Goal: Navigation & Orientation: Understand site structure

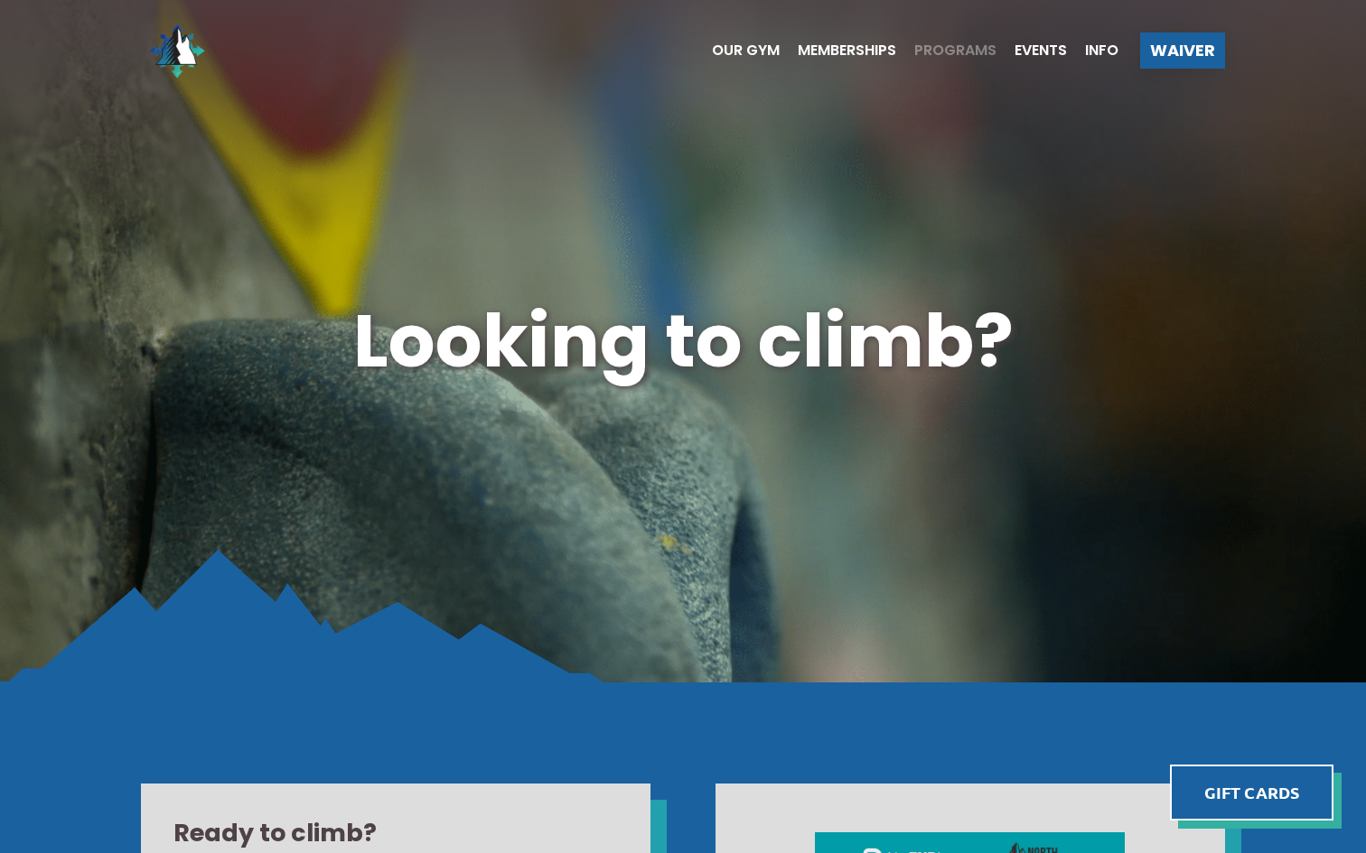
click at [955, 43] on span "Programs" at bounding box center [955, 50] width 82 height 14
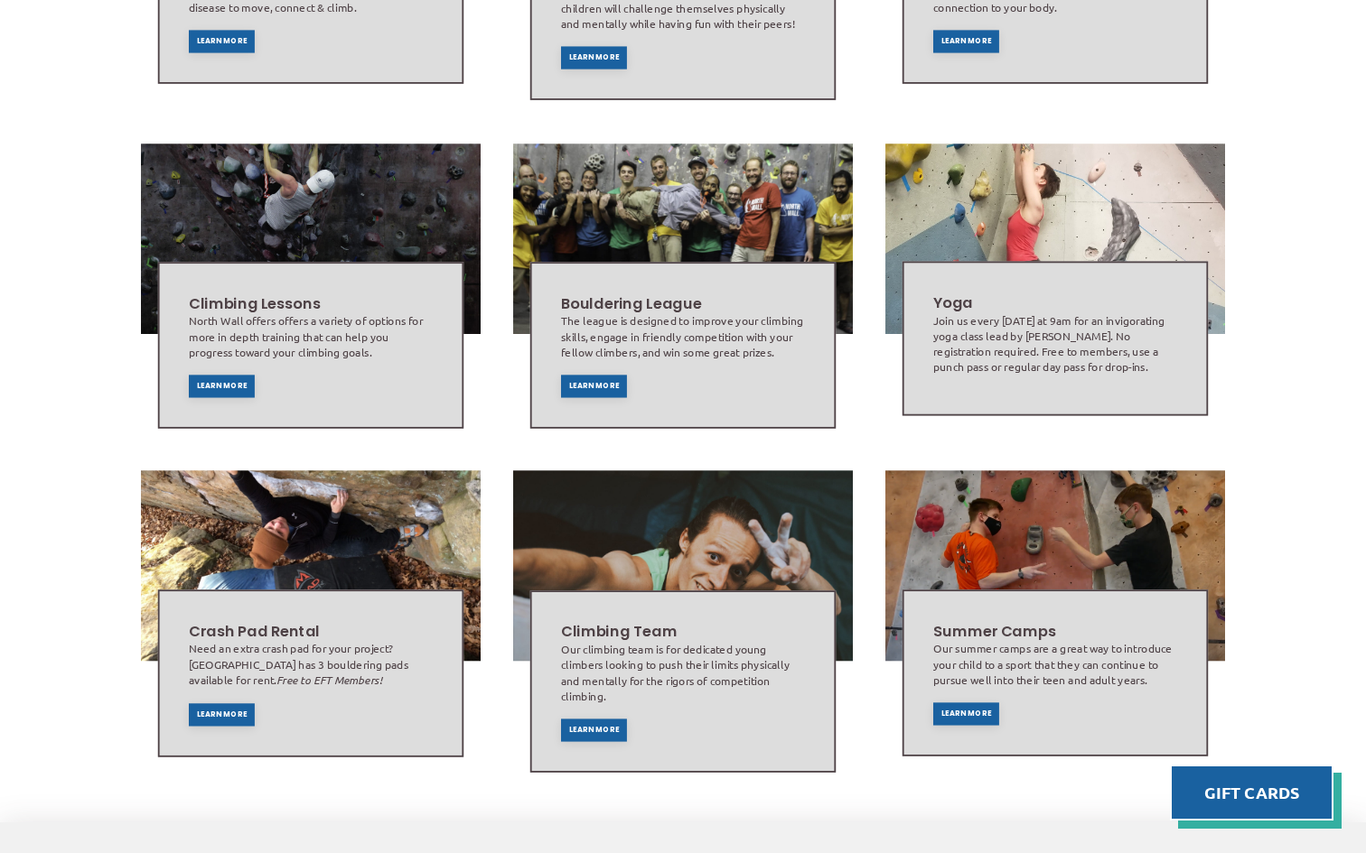
scroll to position [940, 0]
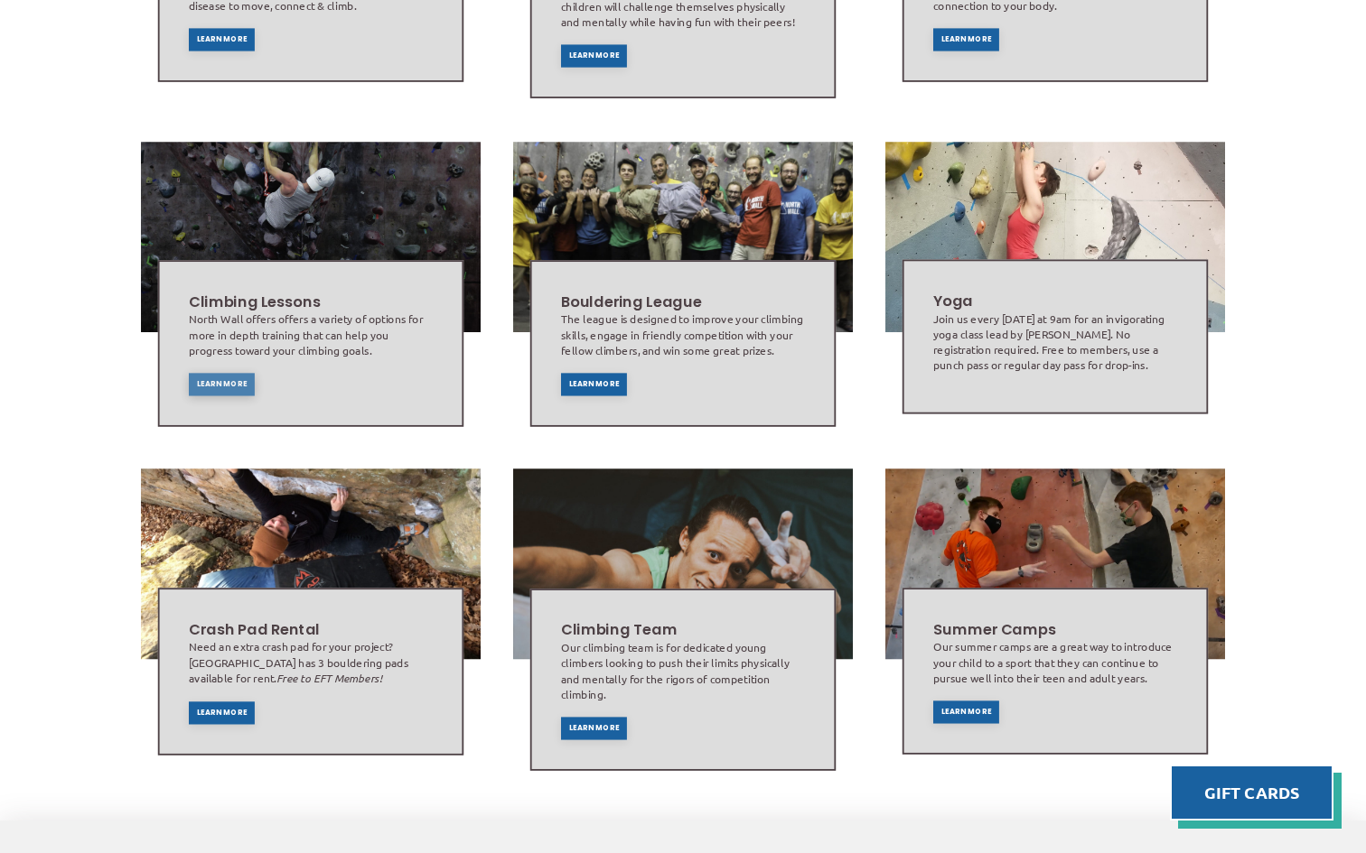
click at [221, 373] on div "Learn More" at bounding box center [222, 384] width 66 height 23
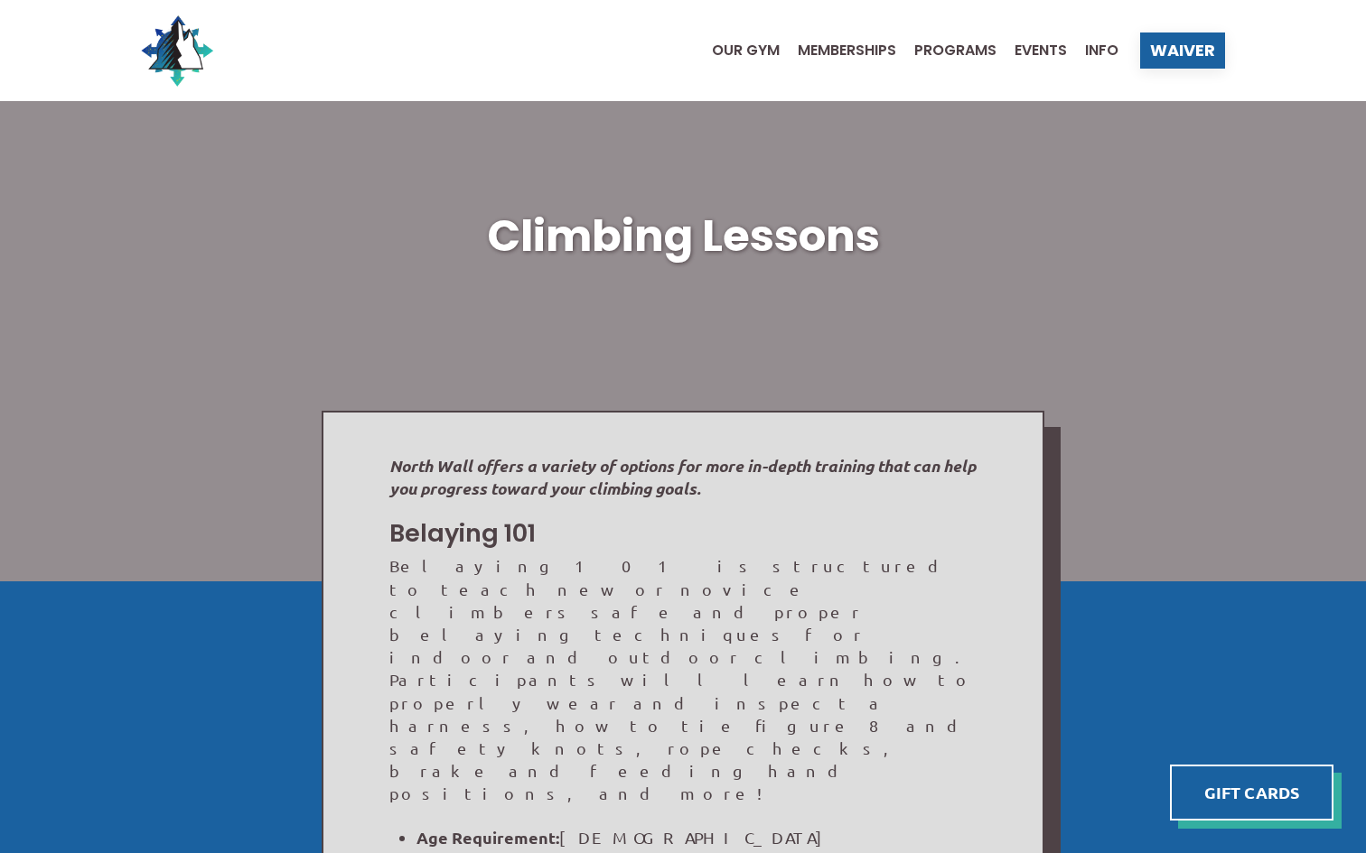
click at [754, 58] on ul "Our Gym Memberships Programs Events Info" at bounding box center [906, 50] width 424 height 72
click at [746, 48] on span "Our Gym" at bounding box center [746, 50] width 68 height 14
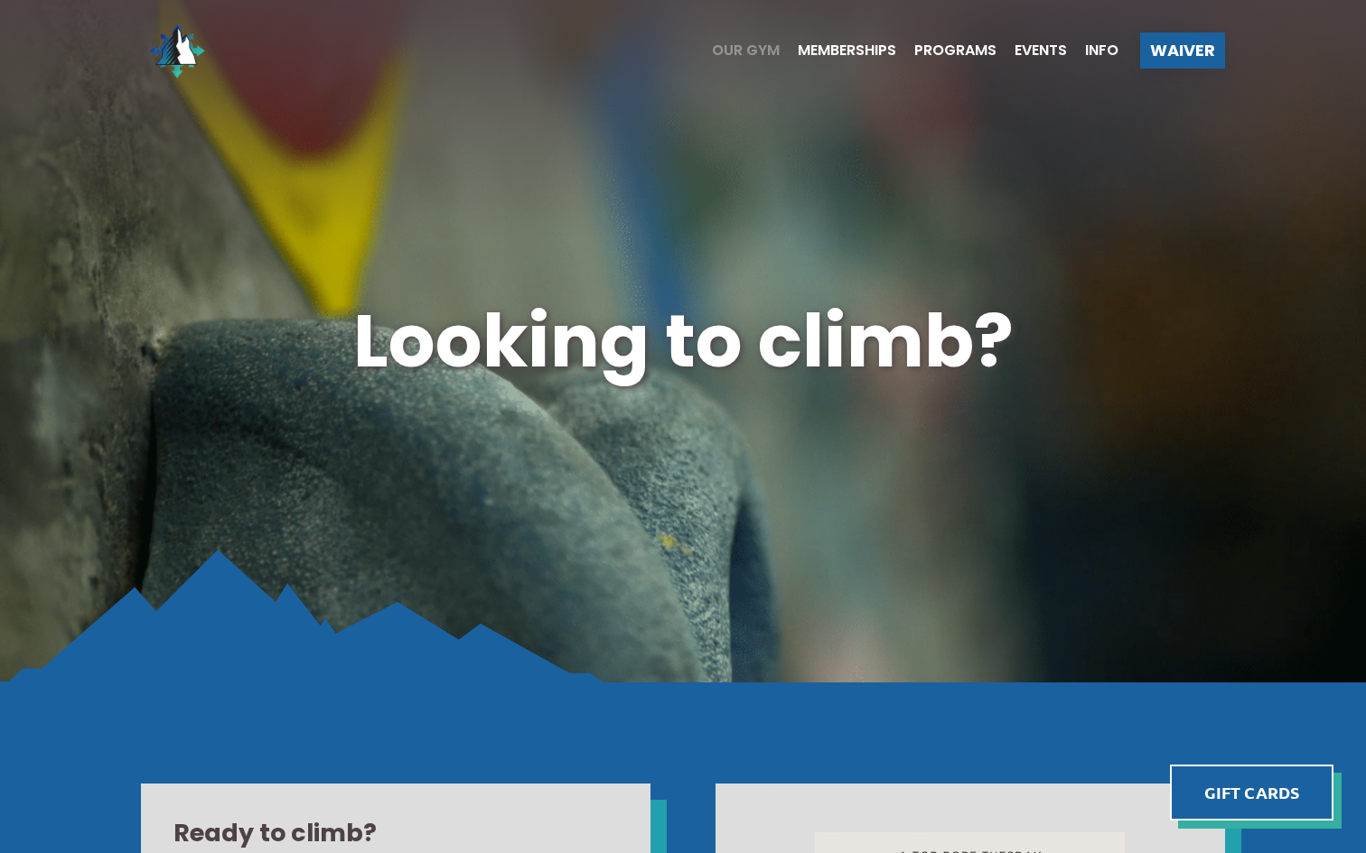
click at [760, 47] on span "Our Gym" at bounding box center [746, 50] width 68 height 14
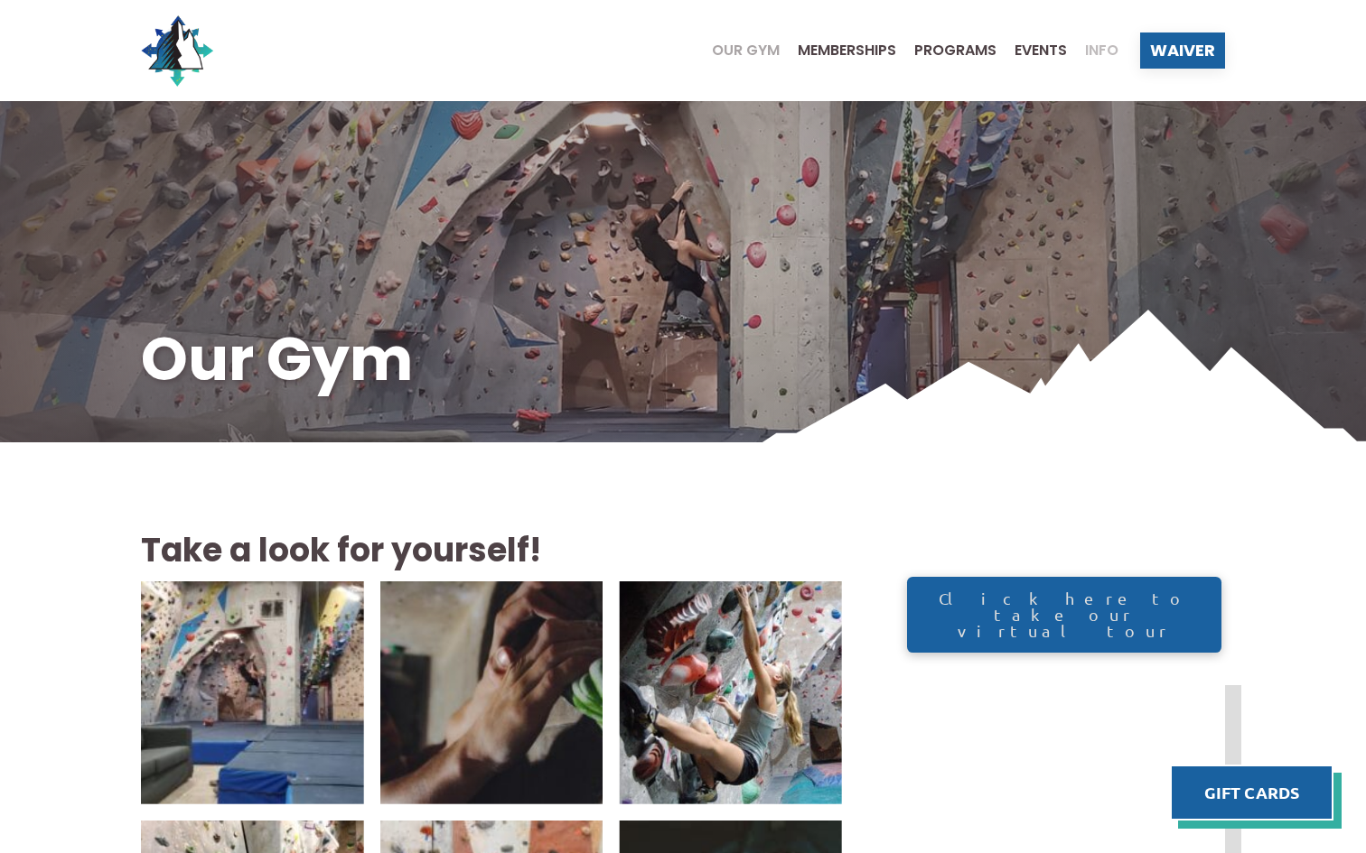
click at [1094, 56] on span "Info" at bounding box center [1101, 50] width 33 height 14
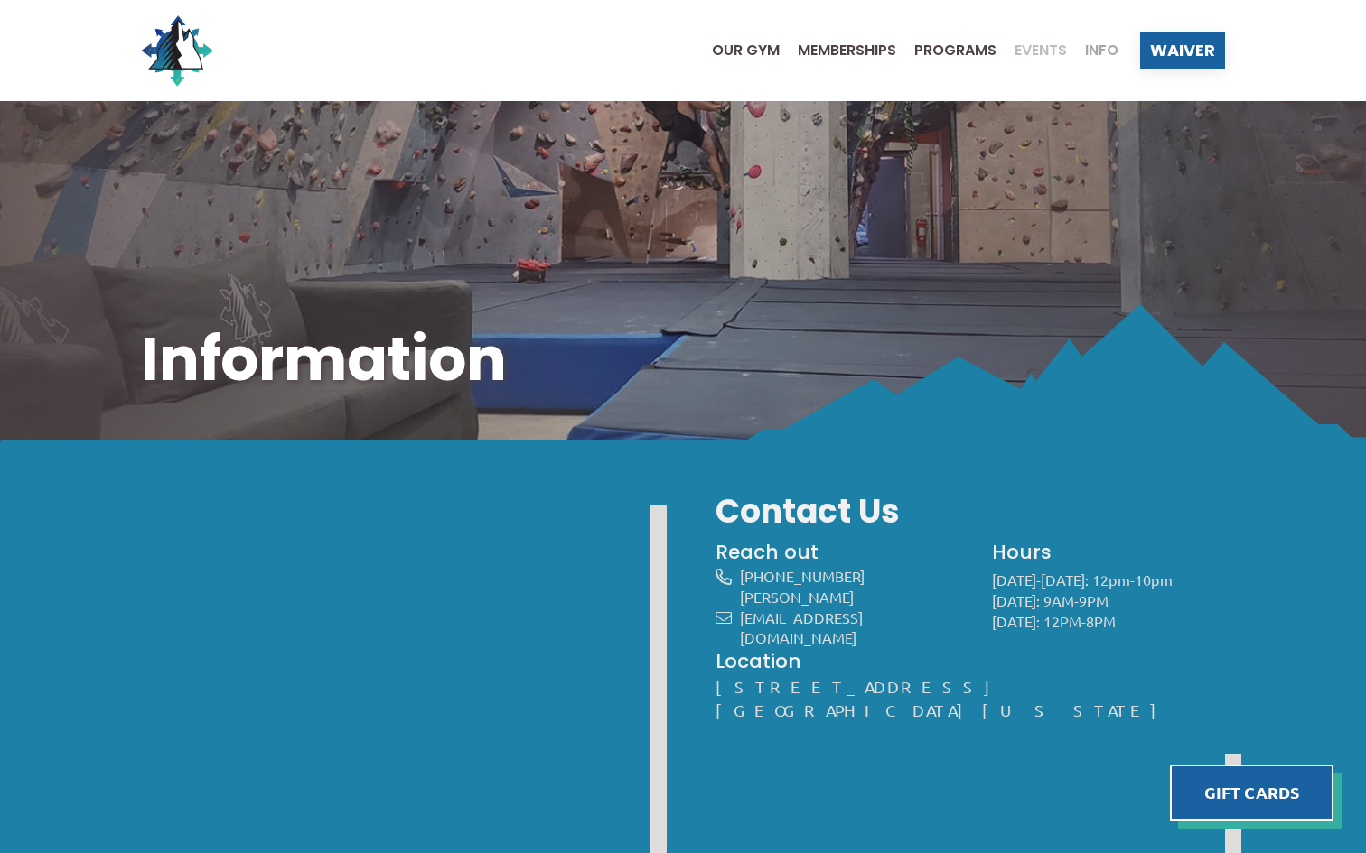
click at [1042, 43] on span "Events" at bounding box center [1040, 50] width 52 height 14
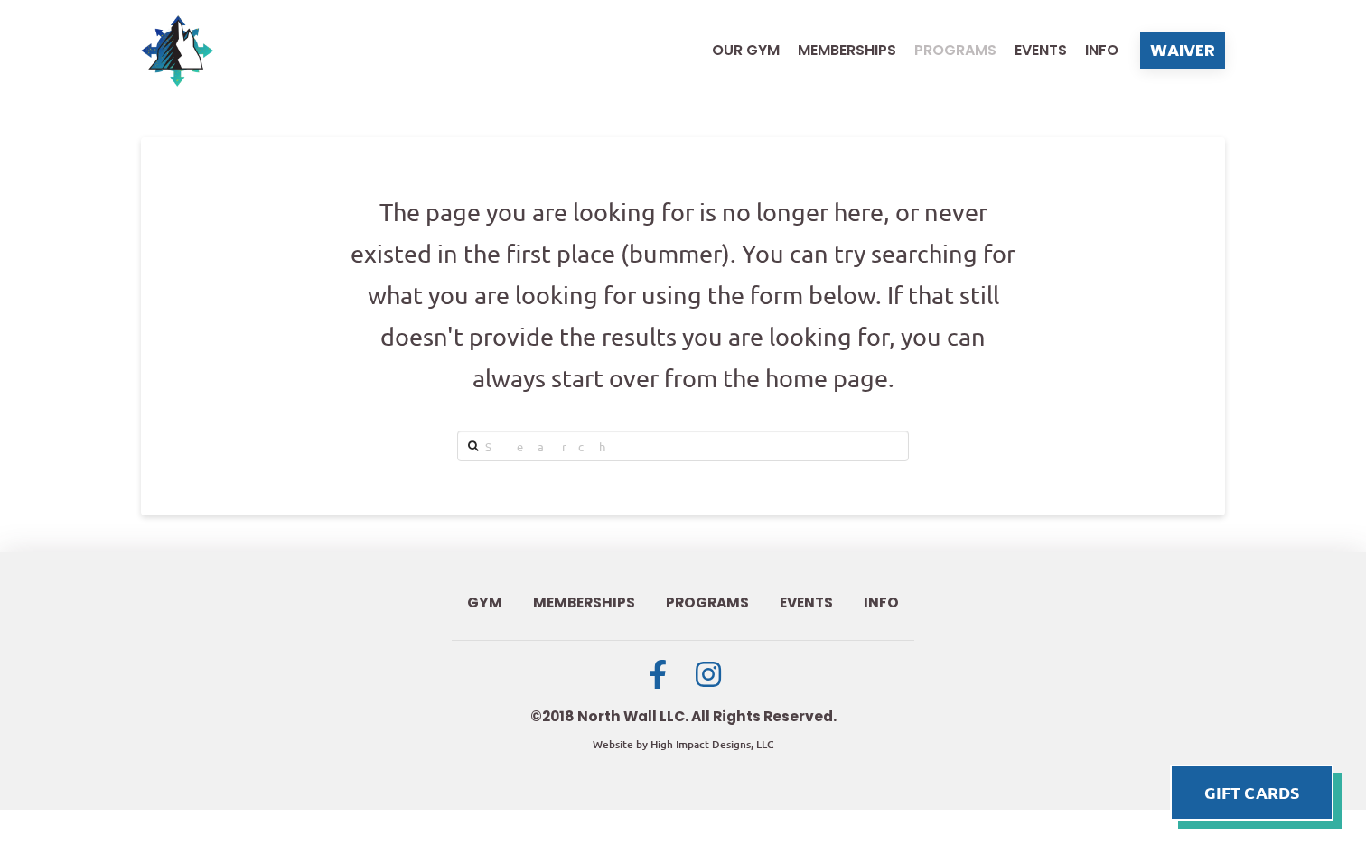
click at [971, 47] on span "Programs" at bounding box center [955, 50] width 82 height 14
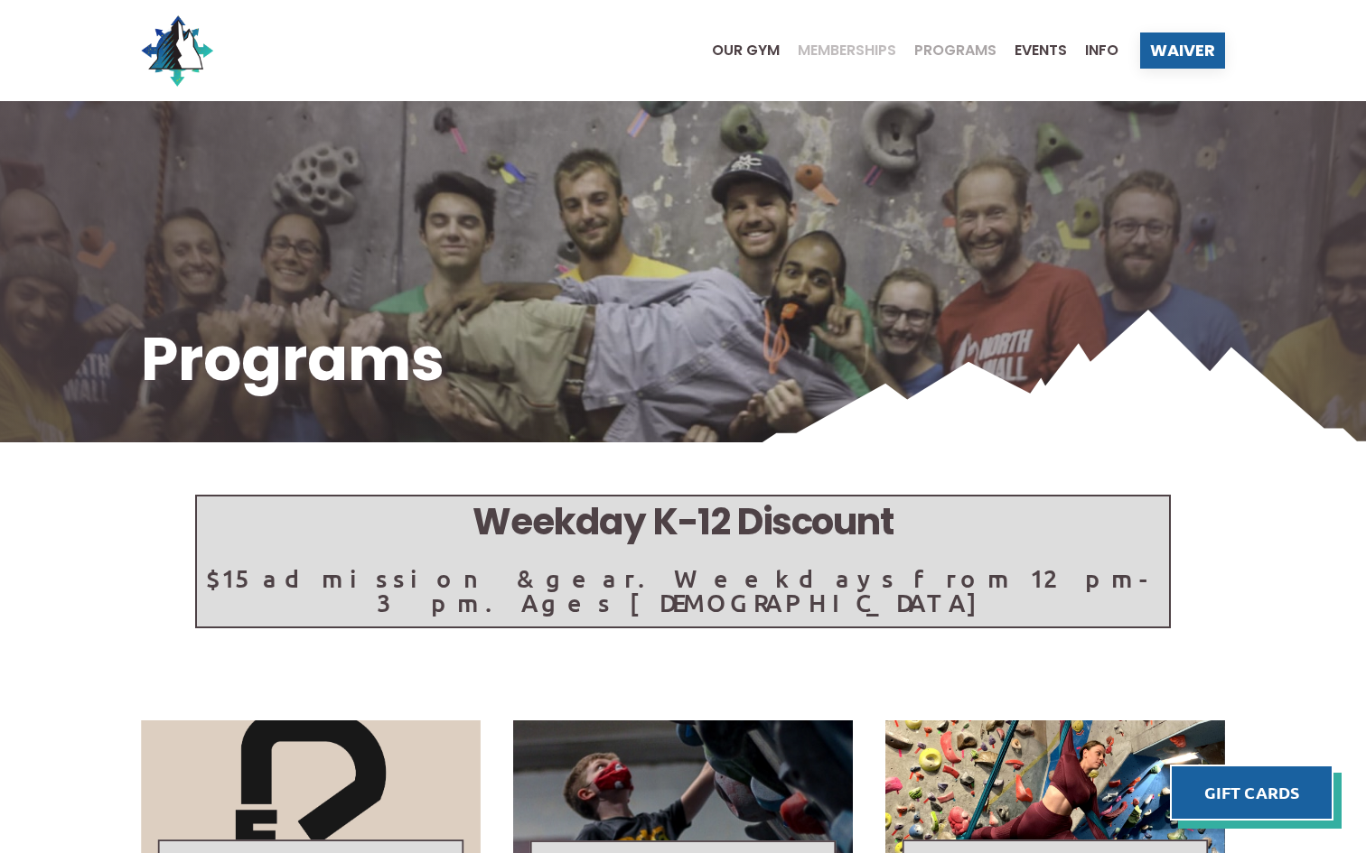
click at [823, 52] on span "Memberships" at bounding box center [846, 50] width 98 height 14
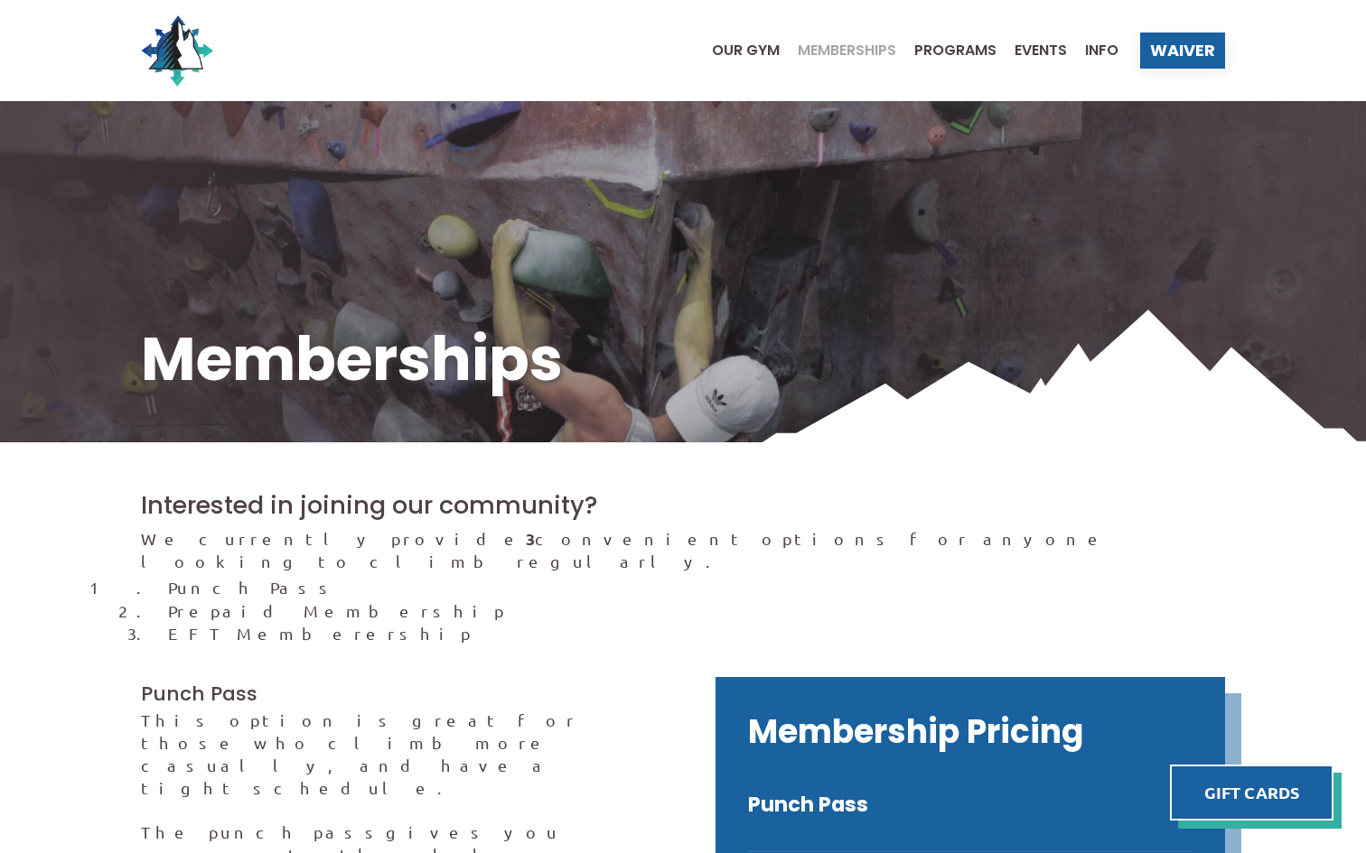
click at [751, 58] on ul "Our Gym Memberships Programs Events Info" at bounding box center [906, 50] width 424 height 72
click at [739, 49] on span "Our Gym" at bounding box center [746, 50] width 68 height 14
